Goal: Navigation & Orientation: Find specific page/section

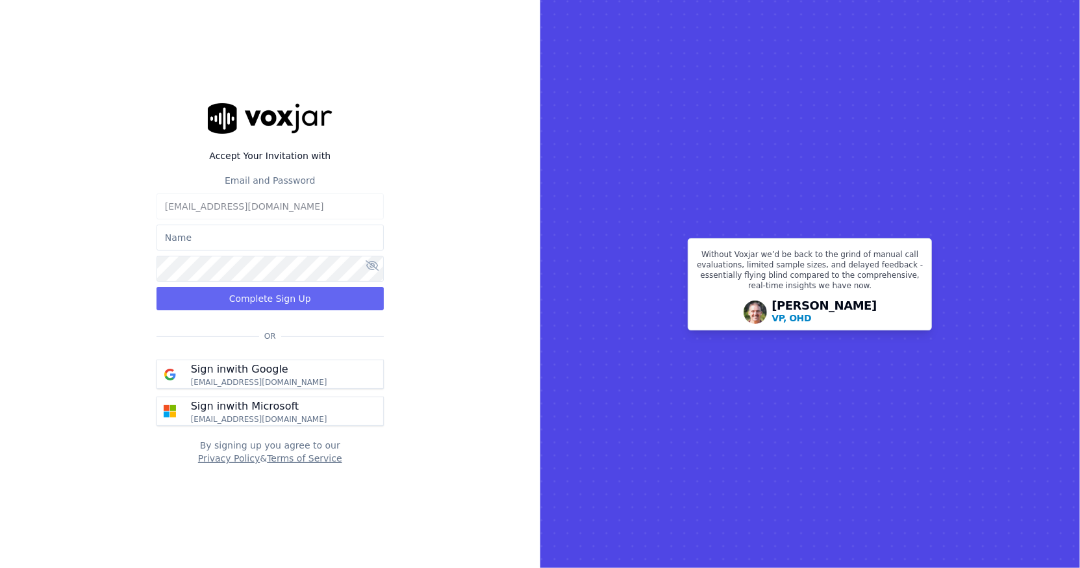
type input "[EMAIL_ADDRESS][DOMAIN_NAME]"
click at [373, 266] on div at bounding box center [270, 266] width 227 height 31
click at [373, 266] on icon at bounding box center [372, 265] width 13 height 10
click at [290, 293] on button "Complete Sign Up" at bounding box center [270, 298] width 227 height 23
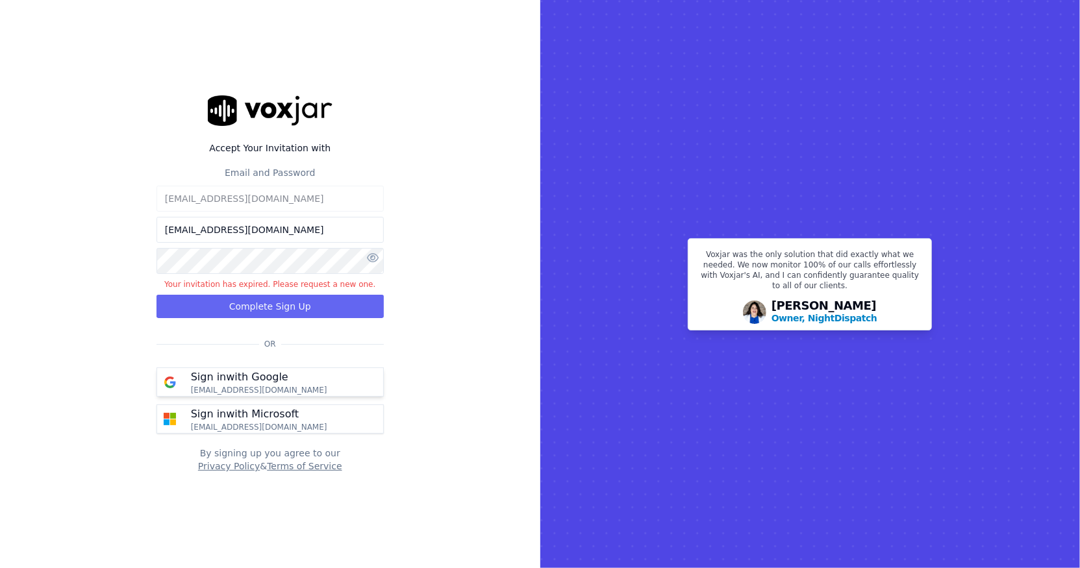
click at [271, 386] on p "tsample@wildfirelmg.com" at bounding box center [259, 390] width 136 height 10
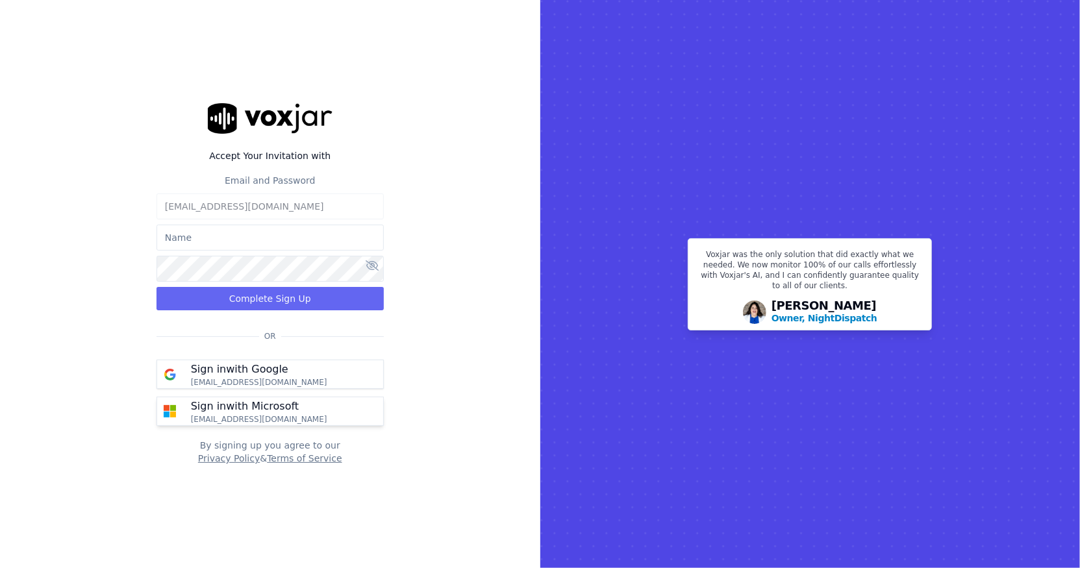
type input "tsample@1800lawfirm.com"
click at [278, 408] on p "Sign in with Microsoft" at bounding box center [245, 407] width 108 height 16
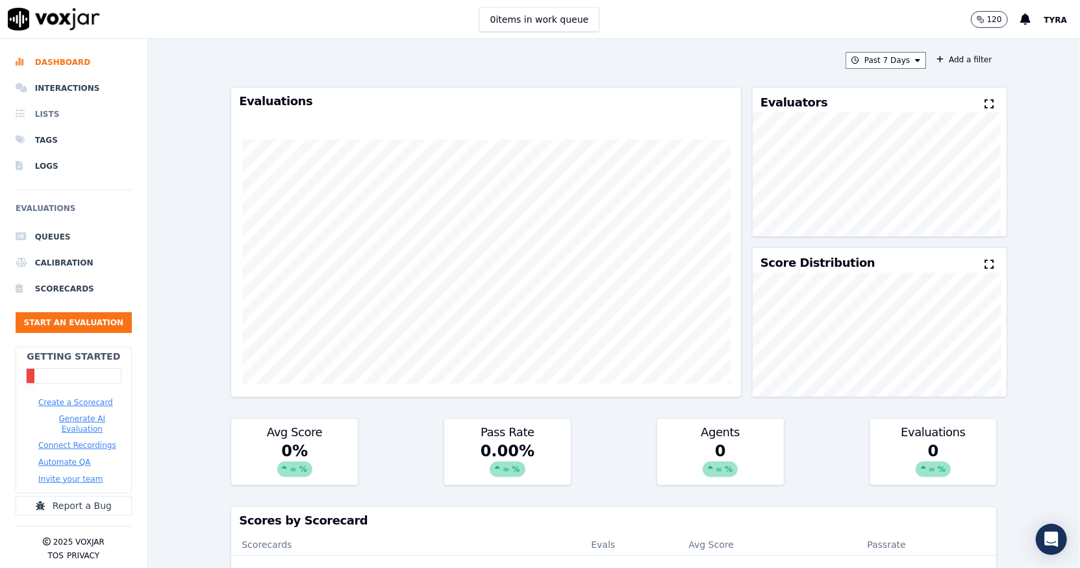
click at [51, 110] on li "Lists" at bounding box center [74, 114] width 116 height 26
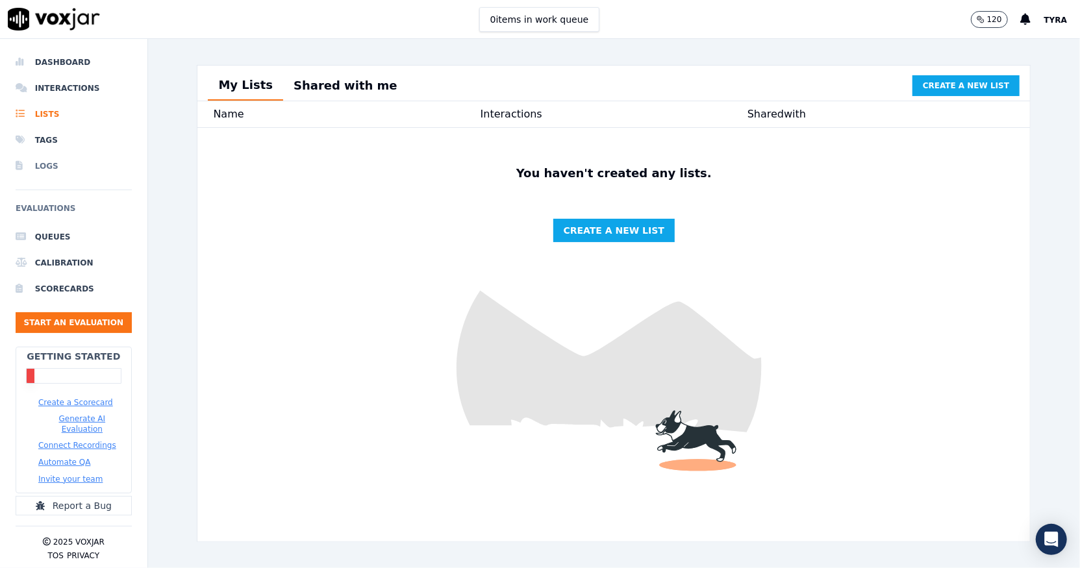
click at [41, 156] on li "Logs" at bounding box center [74, 166] width 116 height 26
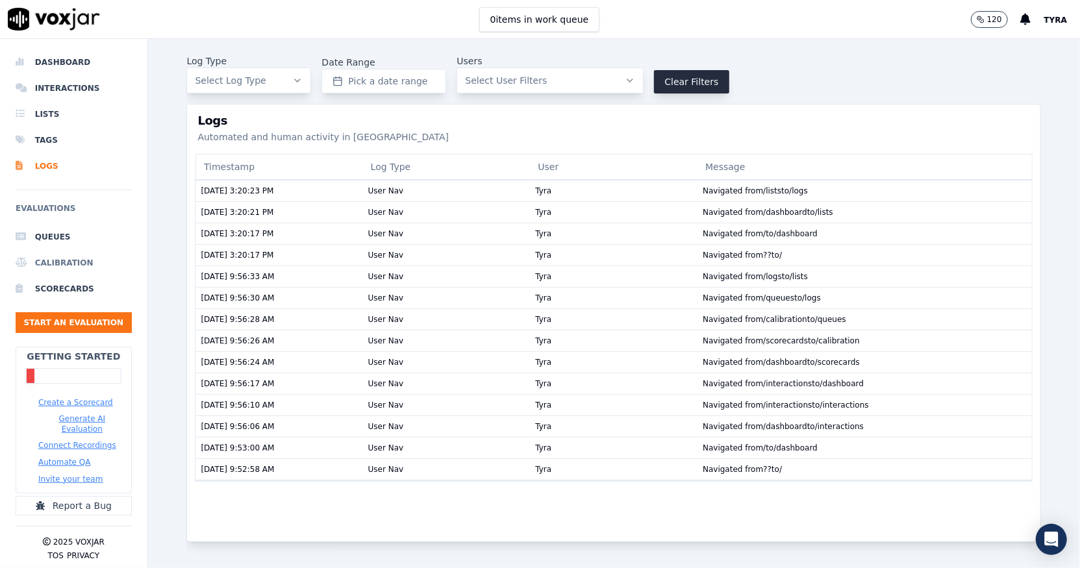
click at [53, 268] on li "Calibration" at bounding box center [74, 263] width 116 height 26
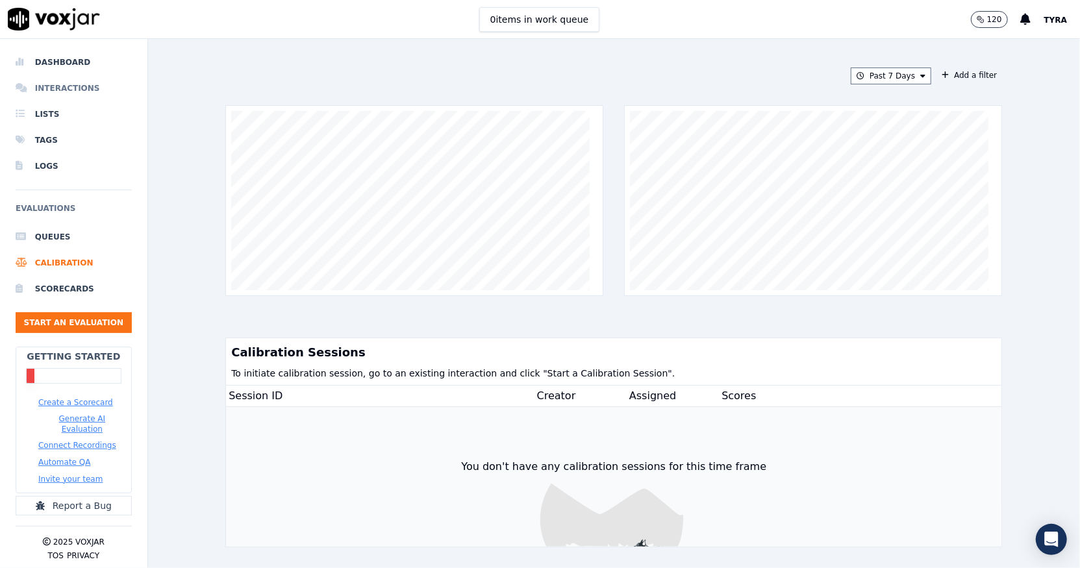
click at [81, 90] on li "Interactions" at bounding box center [74, 88] width 116 height 26
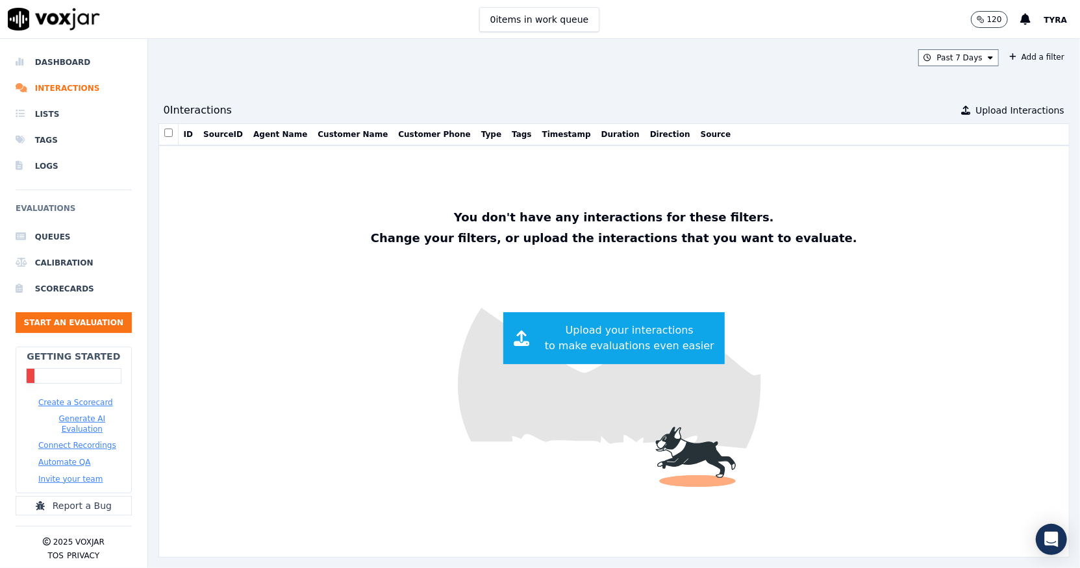
click at [254, 134] on button "Agent Name" at bounding box center [280, 134] width 54 height 10
click at [270, 134] on button "Agent Name" at bounding box center [280, 134] width 54 height 10
click at [220, 133] on button "SourceID" at bounding box center [223, 134] width 40 height 10
click at [1054, 18] on span "Tyra" at bounding box center [1055, 20] width 23 height 9
click at [1007, 50] on div "Settings" at bounding box center [1002, 43] width 139 height 21
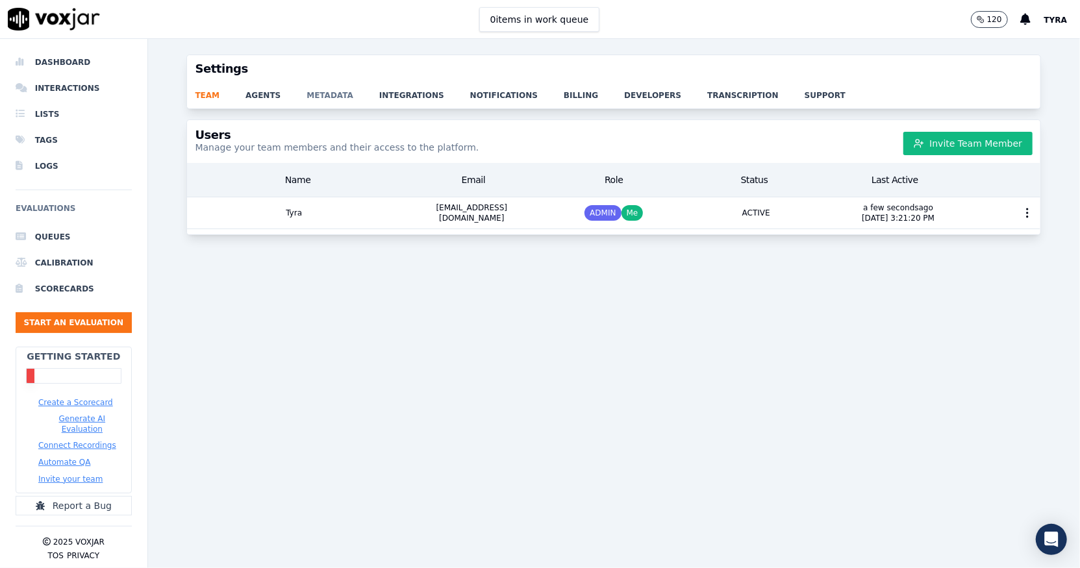
click at [322, 93] on link "metadata" at bounding box center [343, 91] width 73 height 18
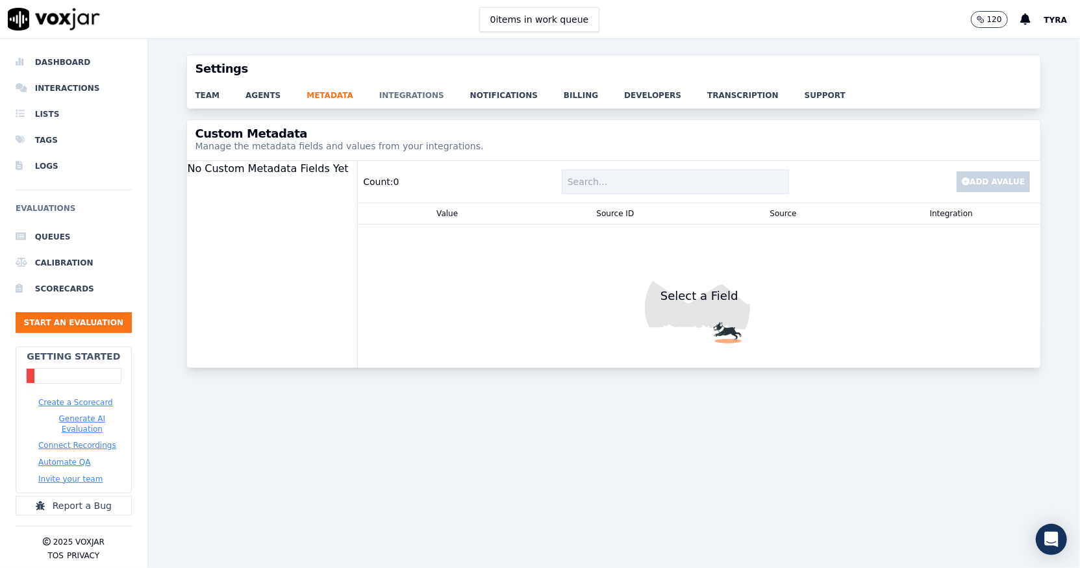
click at [380, 99] on link "integrations" at bounding box center [424, 91] width 91 height 18
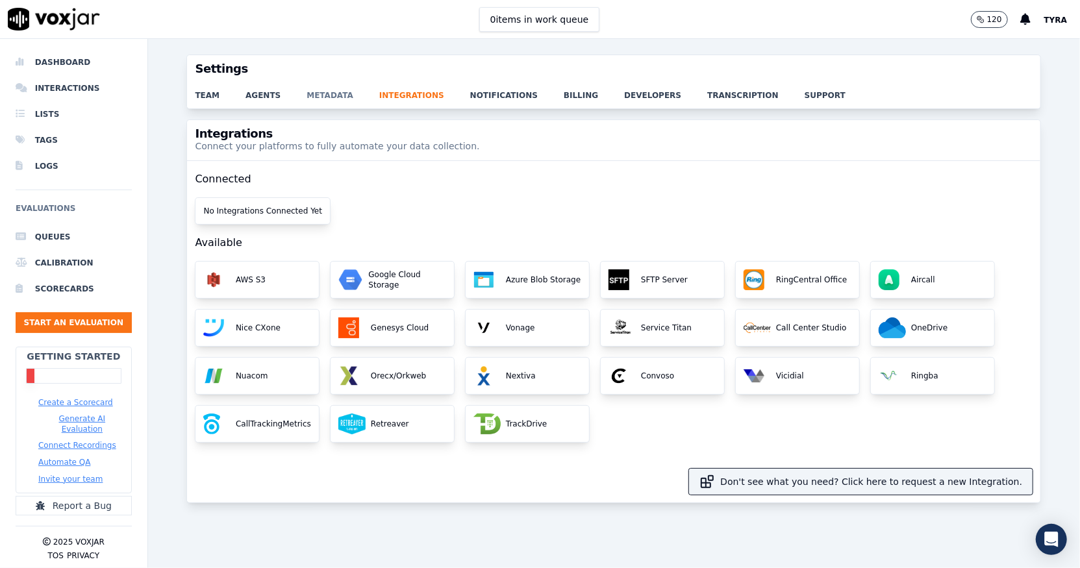
click at [314, 85] on link "metadata" at bounding box center [343, 91] width 73 height 18
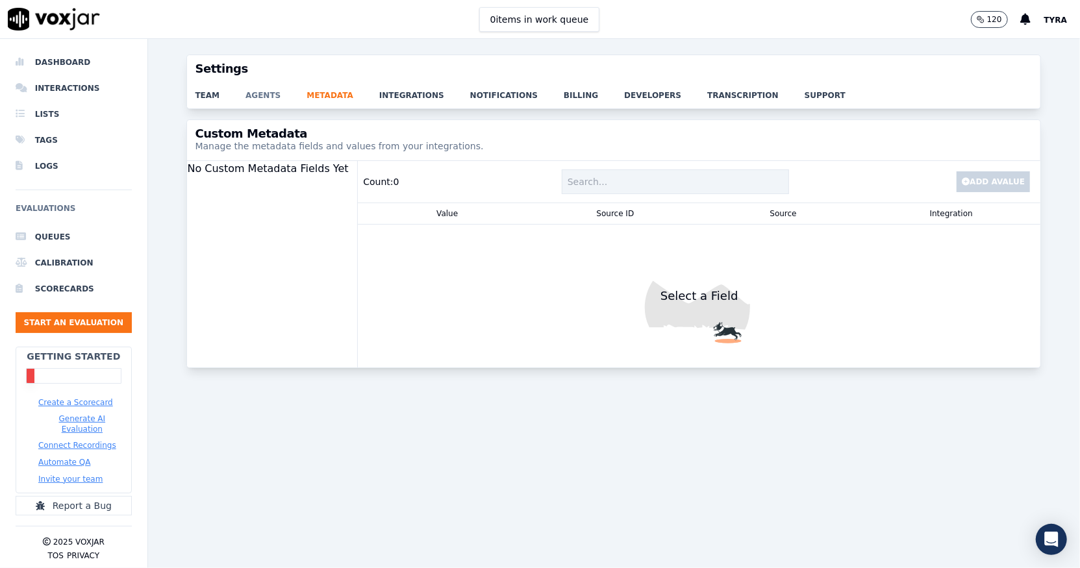
click at [271, 92] on link "agents" at bounding box center [275, 91] width 61 height 18
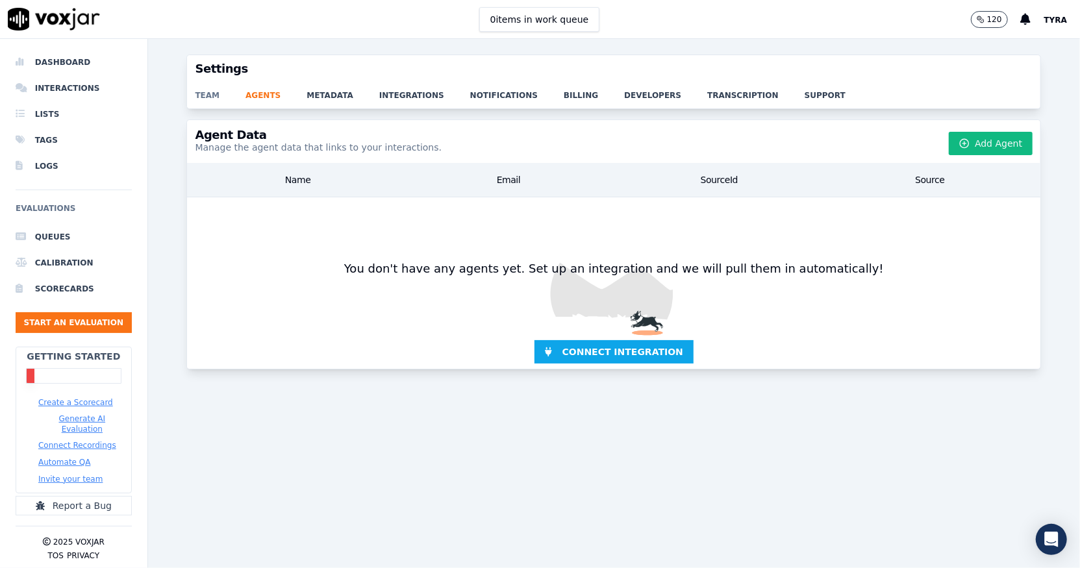
click at [202, 90] on link "team" at bounding box center [220, 91] width 51 height 18
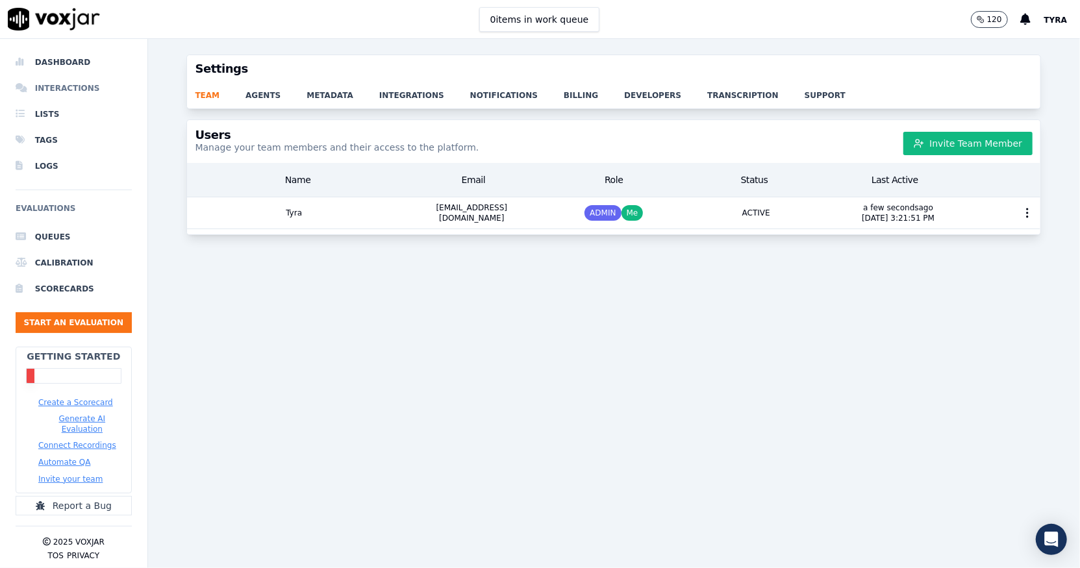
click at [57, 94] on li "Interactions" at bounding box center [74, 88] width 116 height 26
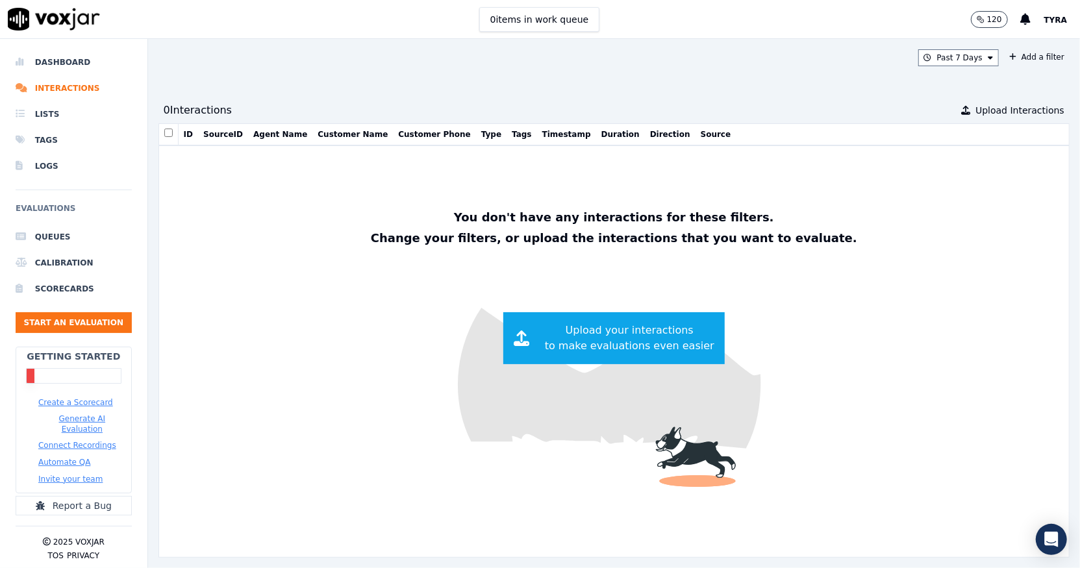
click at [220, 133] on button "SourceID" at bounding box center [223, 134] width 40 height 10
click at [274, 134] on button "Agent Name" at bounding box center [280, 134] width 54 height 10
click at [398, 136] on button "Customer Phone" at bounding box center [434, 134] width 72 height 10
click at [481, 137] on button "Type" at bounding box center [491, 134] width 20 height 10
click at [542, 133] on button "Timestamp" at bounding box center [566, 134] width 49 height 10
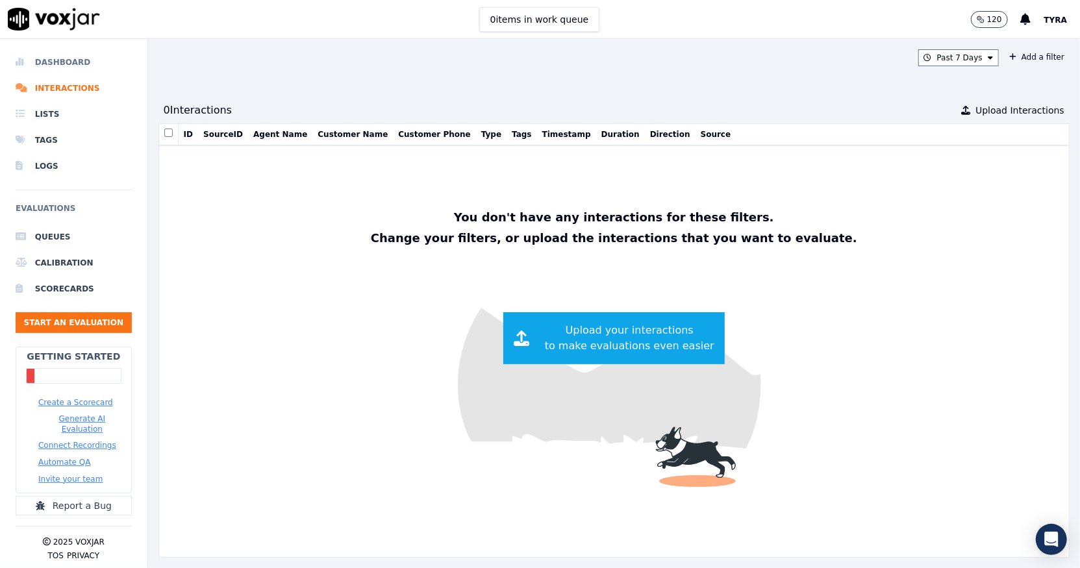
click at [71, 62] on li "Dashboard" at bounding box center [74, 62] width 116 height 26
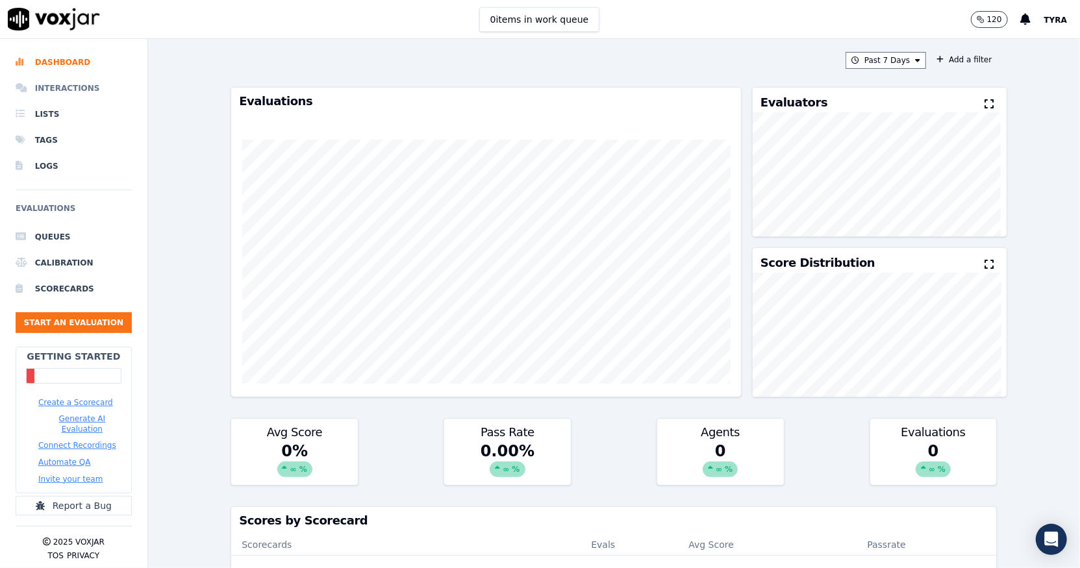
click at [81, 86] on li "Interactions" at bounding box center [74, 88] width 116 height 26
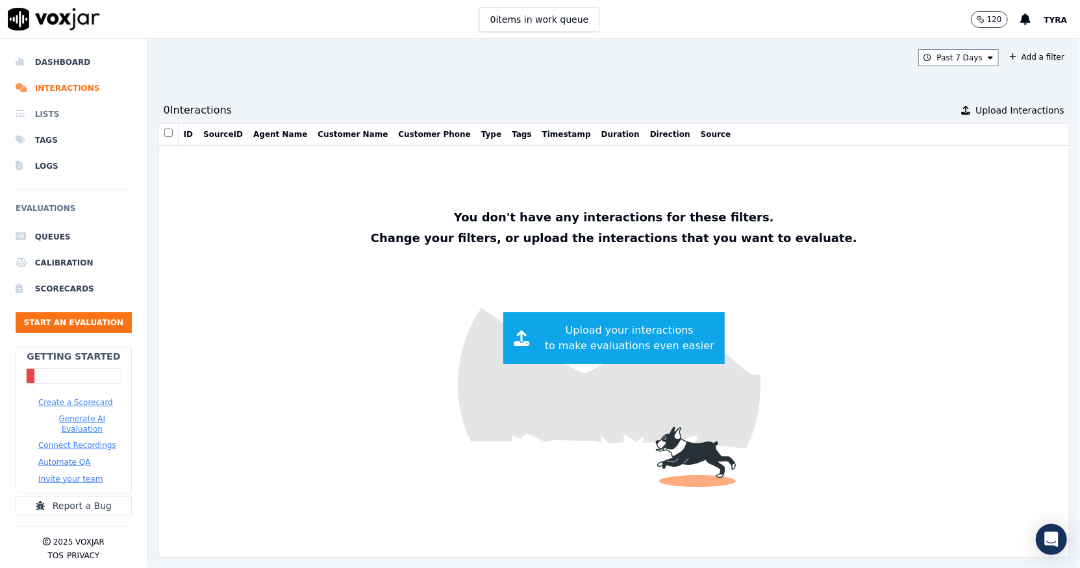
click at [51, 114] on li "Lists" at bounding box center [74, 114] width 116 height 26
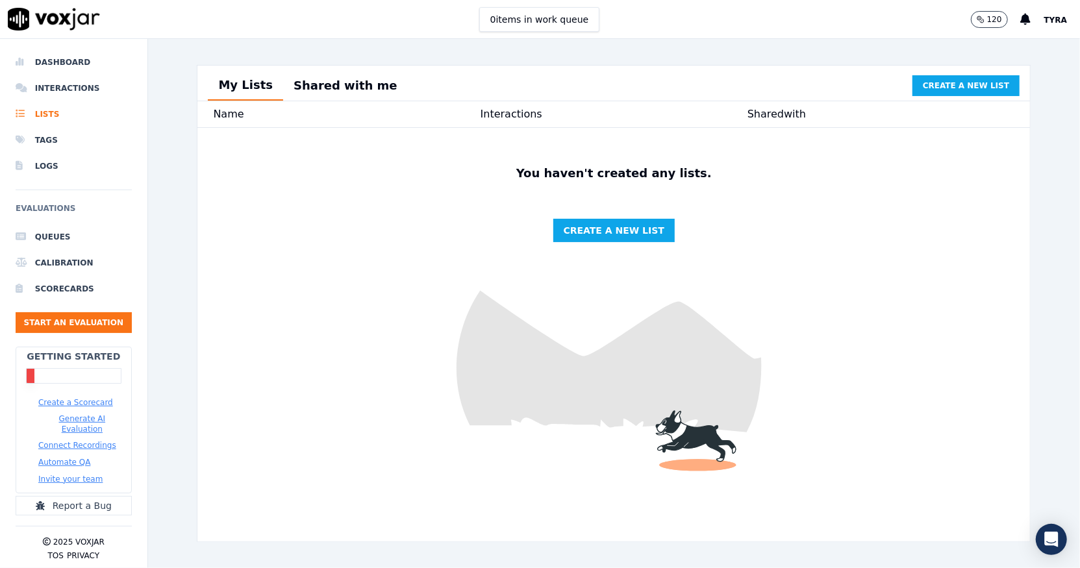
click at [340, 82] on button "Shared with me" at bounding box center [345, 85] width 125 height 29
click at [340, 82] on button "Shared with me" at bounding box center [345, 86] width 125 height 30
click at [308, 76] on button "Shared with me" at bounding box center [345, 85] width 125 height 29
click at [310, 79] on button "Shared with me" at bounding box center [345, 86] width 125 height 30
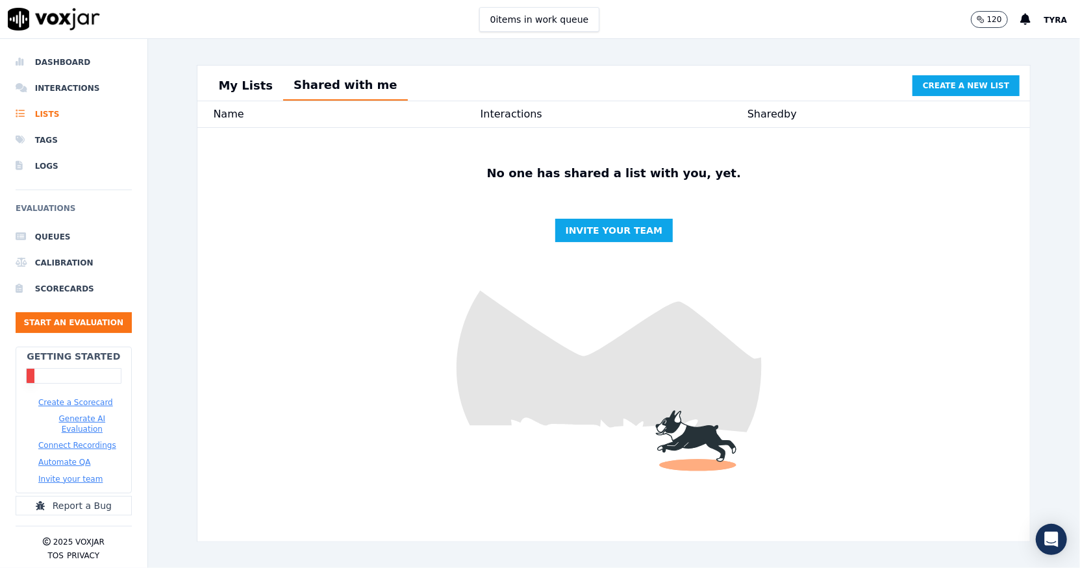
click at [310, 79] on button "Shared with me" at bounding box center [345, 86] width 125 height 30
click at [563, 118] on div "Interactions" at bounding box center [614, 115] width 267 height 16
click at [337, 120] on div "Name" at bounding box center [346, 115] width 267 height 16
click at [1063, 20] on span "Tyra" at bounding box center [1055, 20] width 23 height 9
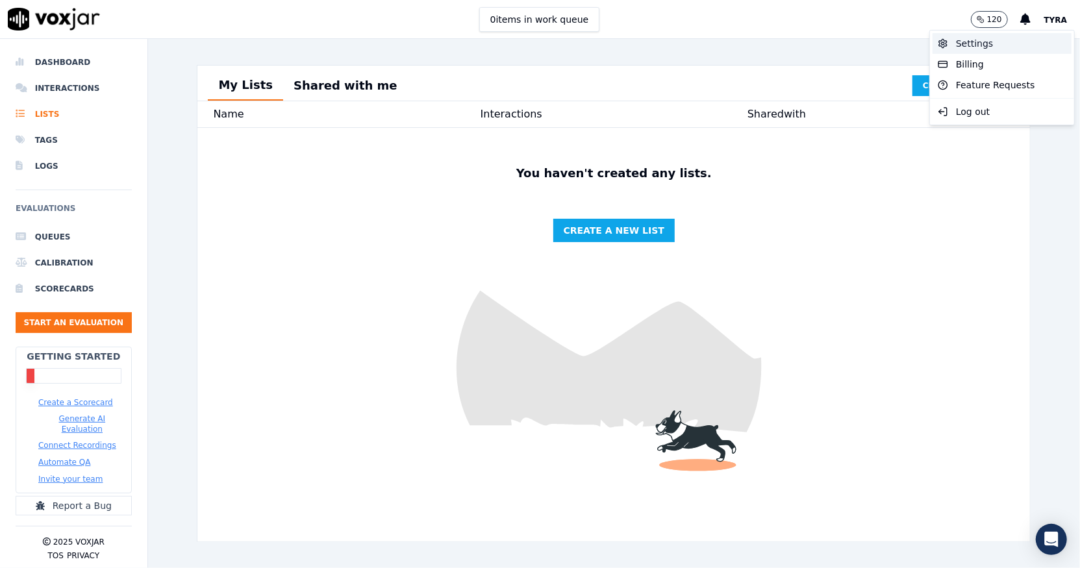
click at [1005, 45] on div "Settings" at bounding box center [1002, 43] width 139 height 21
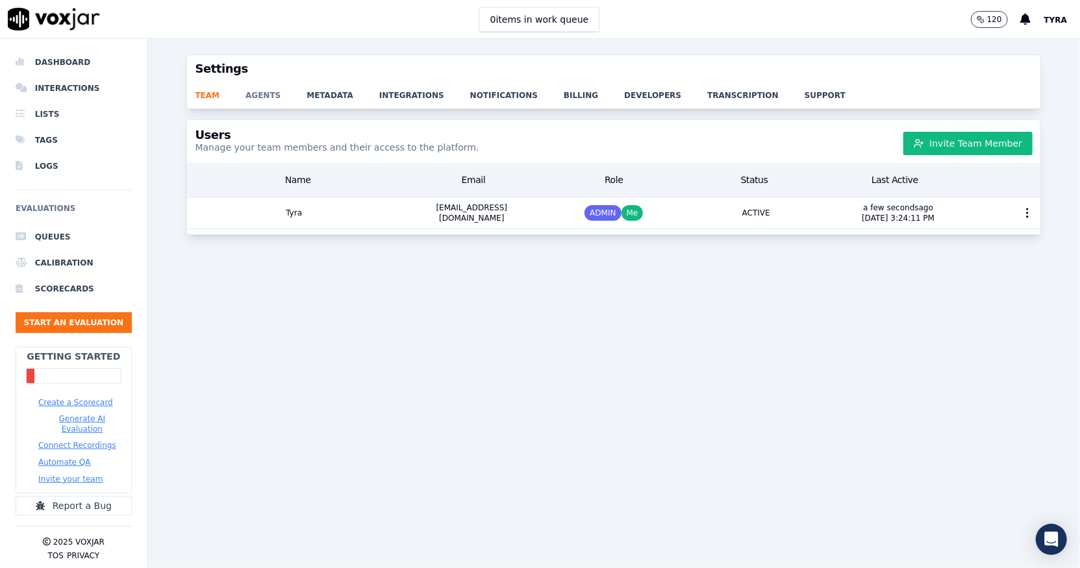
click at [255, 94] on link "agents" at bounding box center [275, 91] width 61 height 18
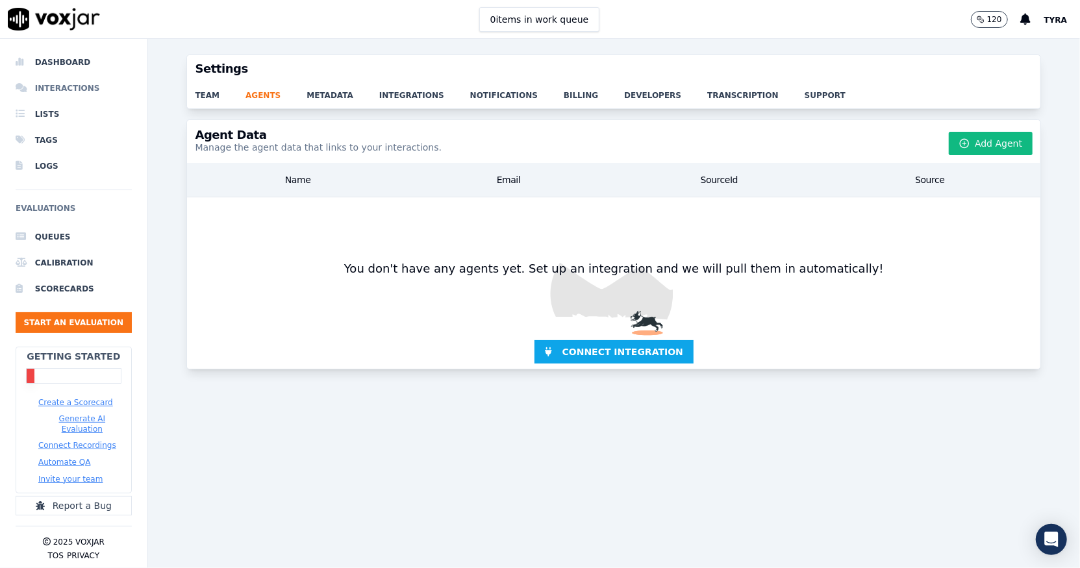
click at [58, 94] on li "Interactions" at bounding box center [74, 88] width 116 height 26
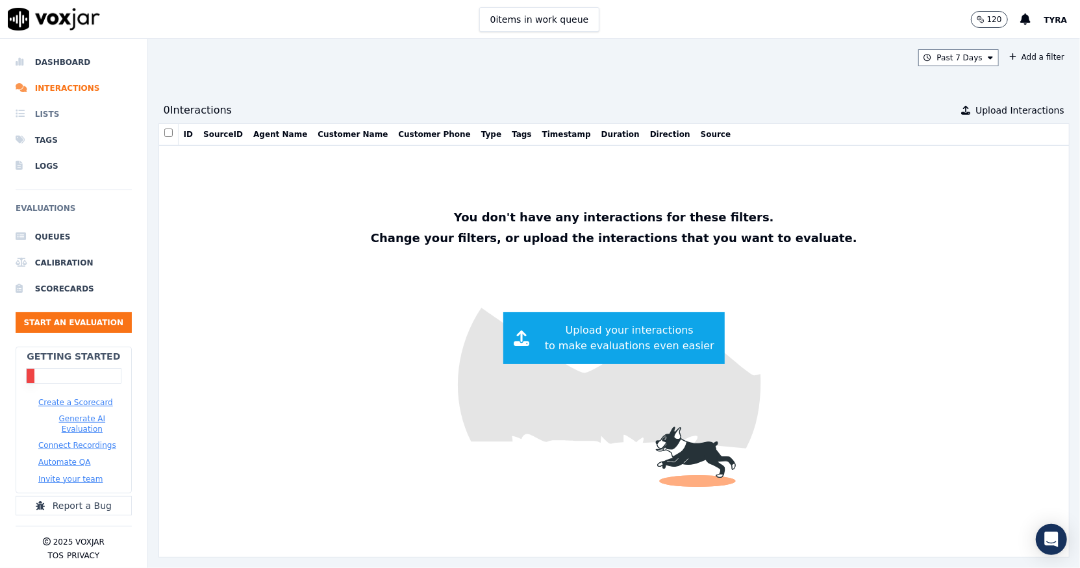
click at [53, 119] on li "Lists" at bounding box center [74, 114] width 116 height 26
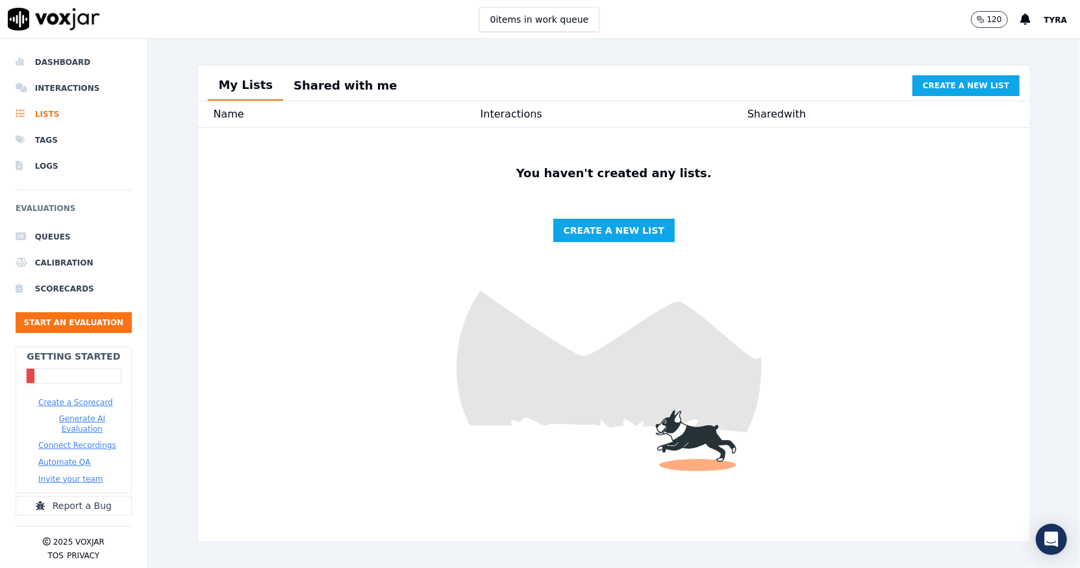
click at [1056, 19] on span "Tyra" at bounding box center [1055, 20] width 23 height 9
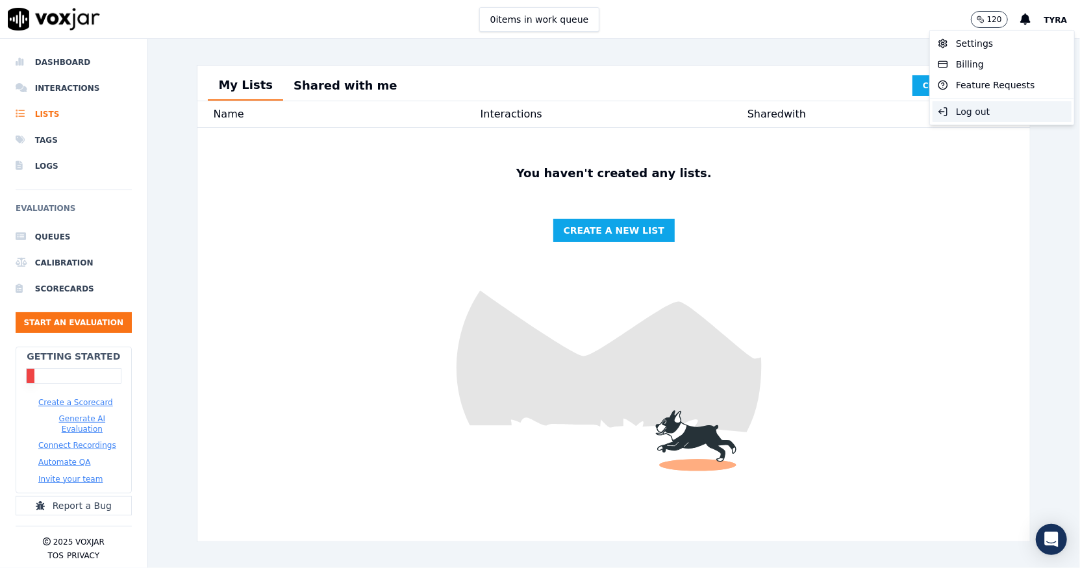
click at [968, 116] on div "Log out" at bounding box center [1002, 111] width 139 height 21
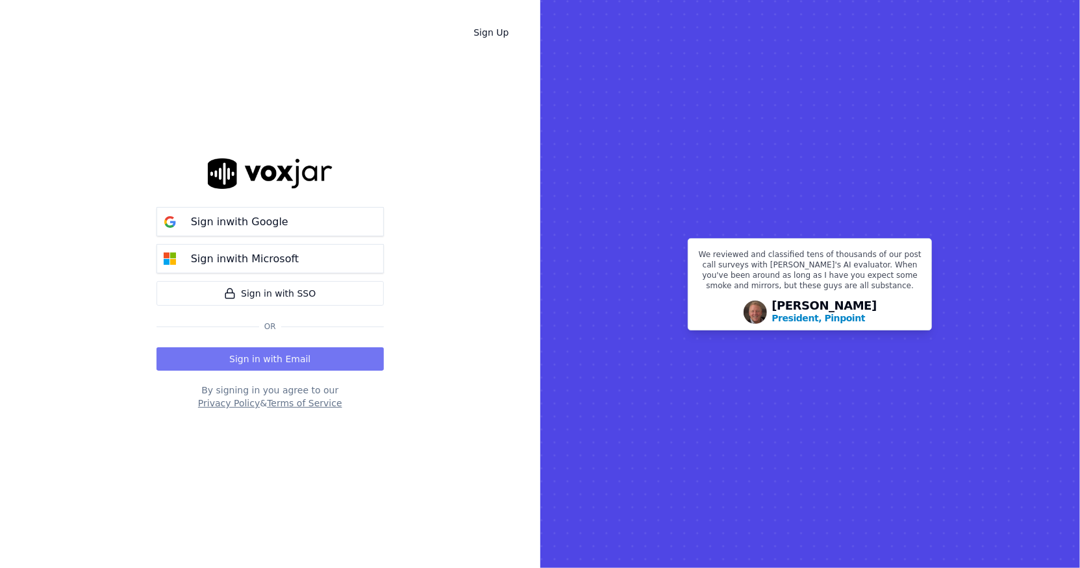
click at [273, 357] on button "Sign in with Email" at bounding box center [270, 358] width 227 height 23
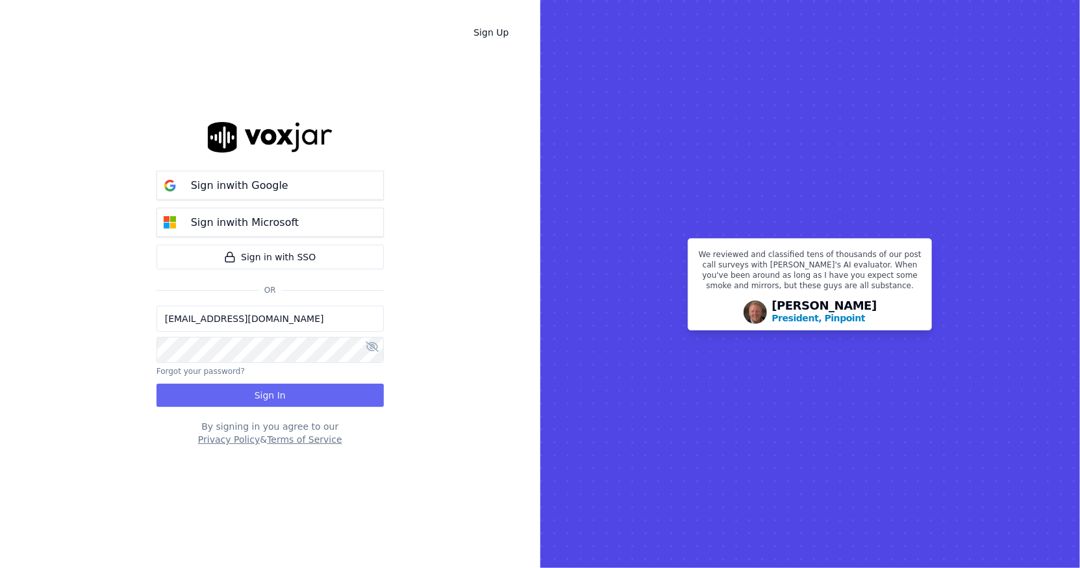
click at [255, 319] on input "[EMAIL_ADDRESS][DOMAIN_NAME]" at bounding box center [270, 319] width 227 height 26
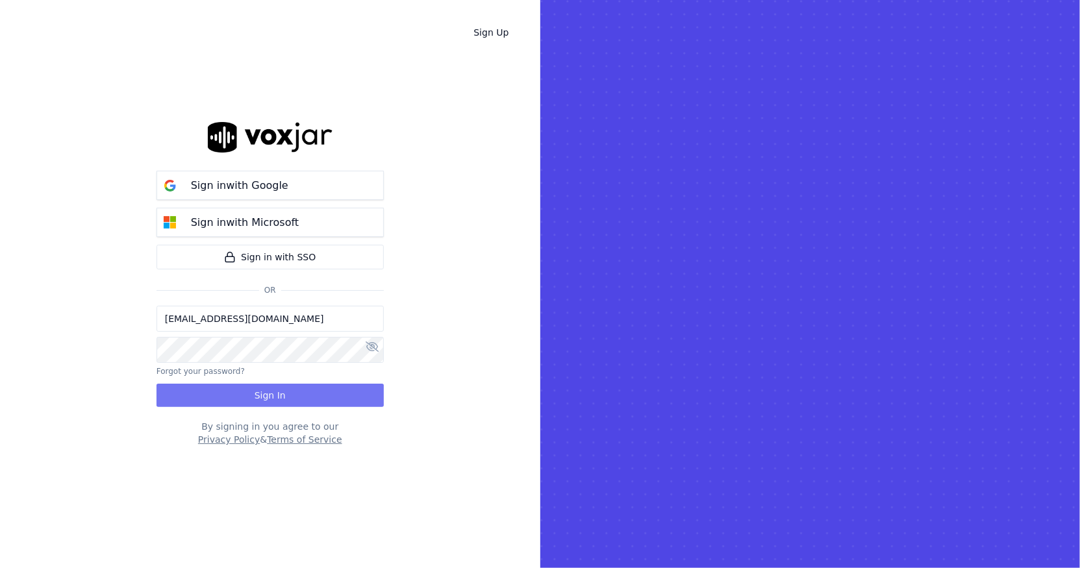
type input "[EMAIL_ADDRESS][DOMAIN_NAME]"
click at [244, 388] on button "Sign In" at bounding box center [270, 395] width 227 height 23
